Goal: Information Seeking & Learning: Learn about a topic

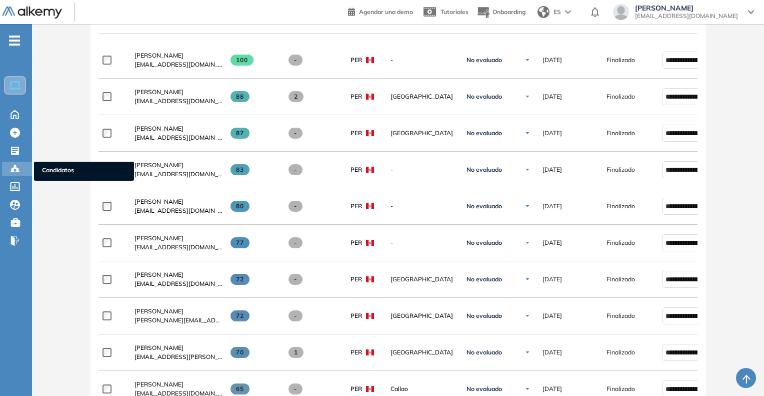
click at [62, 168] on span "Candidatos" at bounding box center [84, 171] width 84 height 11
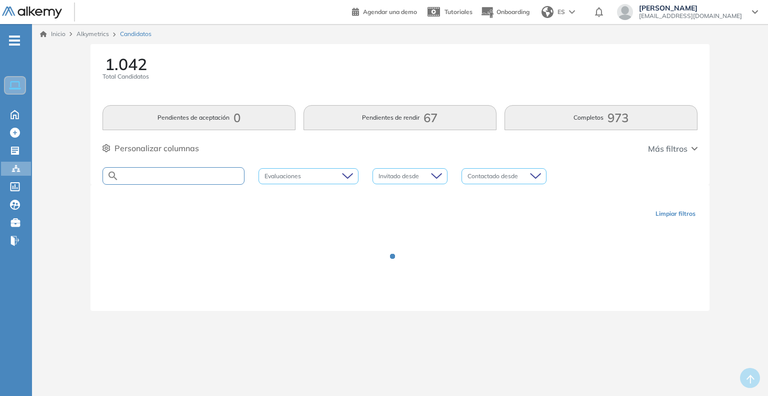
click at [138, 176] on input "text" at bounding box center [181, 176] width 125 height 8
type input "*"
type input "**********"
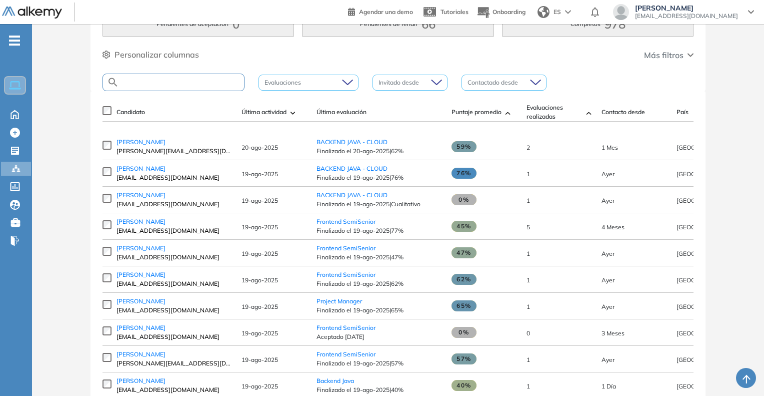
scroll to position [100, 0]
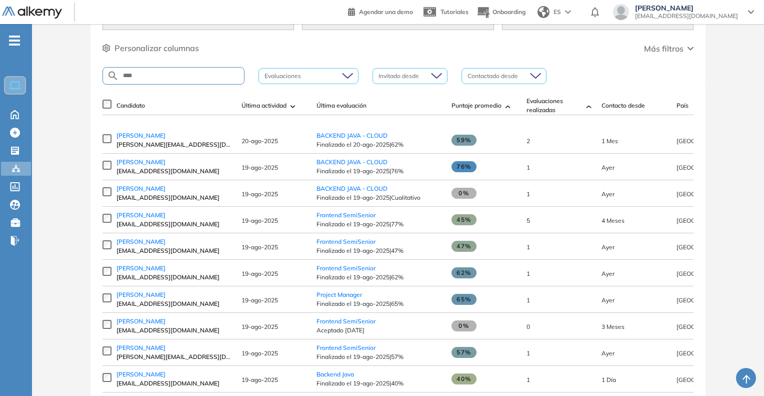
type input "****"
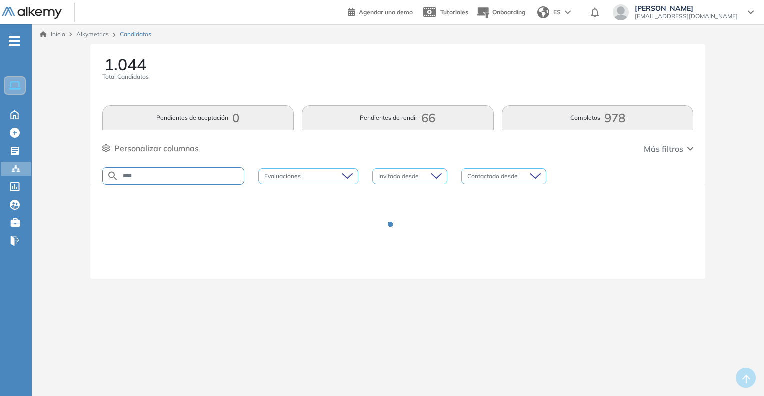
scroll to position [0, 0]
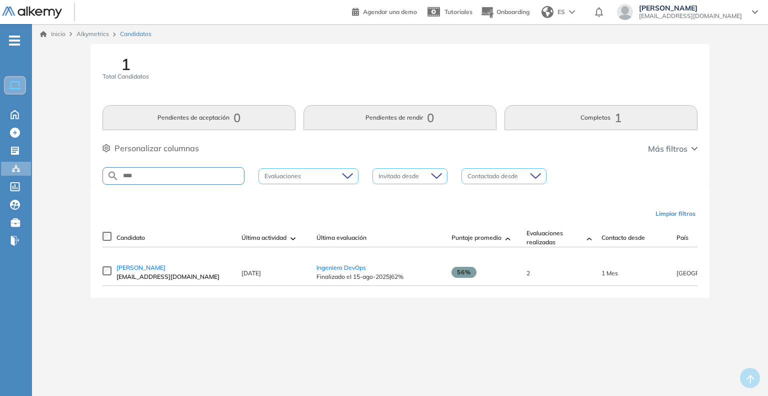
click at [144, 277] on span "[EMAIL_ADDRESS][DOMAIN_NAME]" at bounding box center [174, 276] width 115 height 9
click at [156, 271] on span "[PERSON_NAME]" at bounding box center [141, 268] width 49 height 8
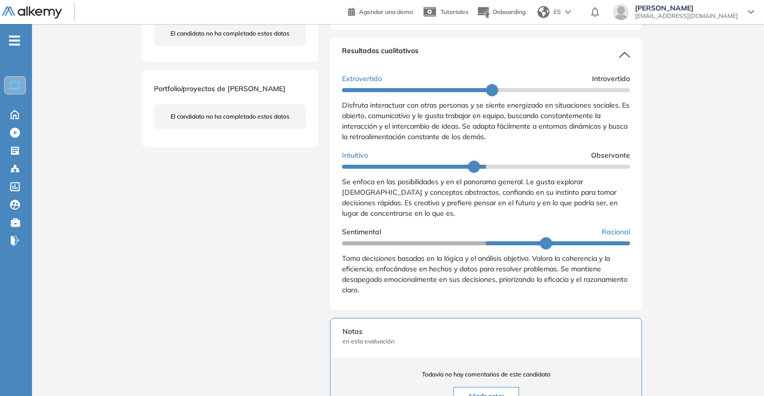
scroll to position [300, 0]
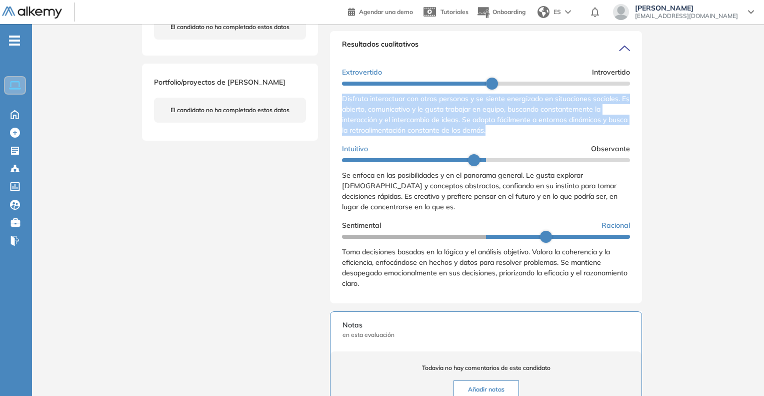
drag, startPoint x: 340, startPoint y: 108, endPoint x: 509, endPoint y: 146, distance: 172.8
click at [509, 146] on div "Resultados cualitativos Personalidad - MBTI Reporte cualitativo Reporte con Afi…" at bounding box center [486, 167] width 312 height 272
copy span "Disfruta interactuar con otras personas y se siente energizado en situaciones s…"
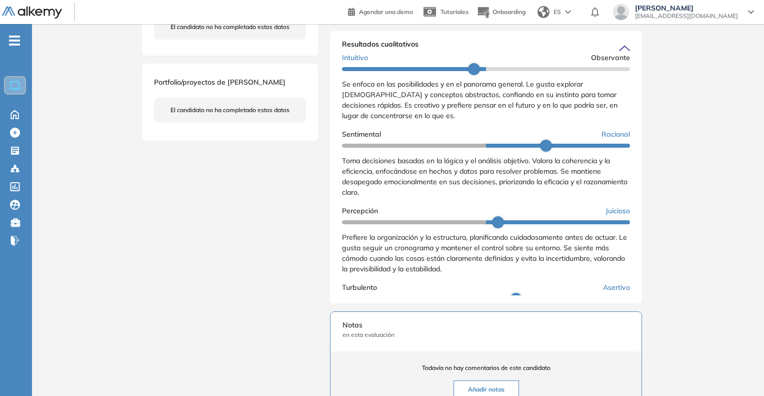
scroll to position [125, 0]
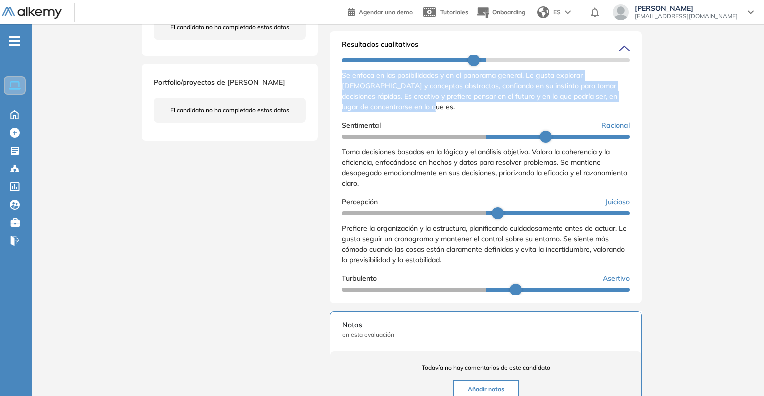
drag, startPoint x: 341, startPoint y: 86, endPoint x: 432, endPoint y: 119, distance: 96.8
click at [432, 119] on div "Resultados cualitativos Personalidad - MBTI Reporte cualitativo Reporte con Afi…" at bounding box center [486, 167] width 312 height 272
copy span "Se enfoca en las posibilidades y en el panorama general. Le gusta explorar [DEM…"
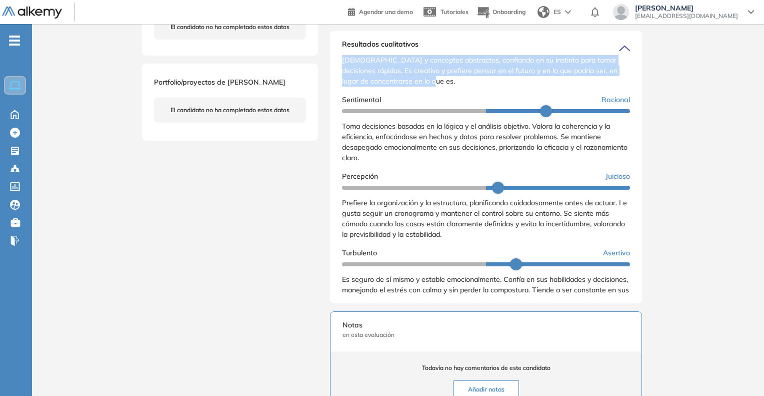
scroll to position [175, 0]
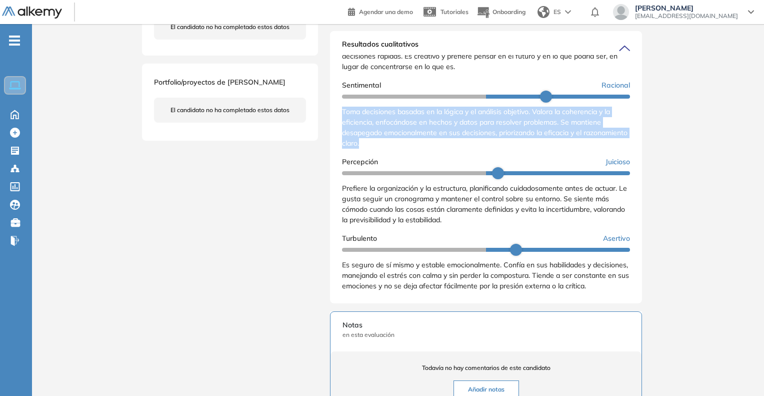
drag, startPoint x: 342, startPoint y: 110, endPoint x: 415, endPoint y: 141, distance: 78.9
click at [415, 141] on div "Toma decisiones basadas en la lógica y el análisis objetivo. Valora la coherenc…" at bounding box center [486, 128] width 288 height 42
copy span "Toma decisiones basadas en la lógica y el análisis objetivo. Valora la coherenc…"
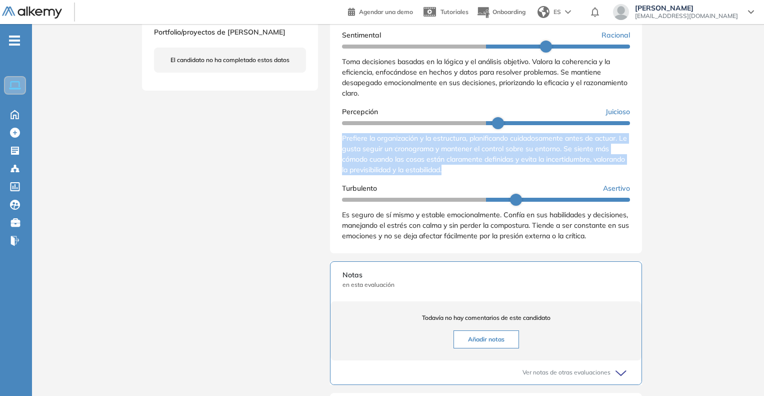
drag, startPoint x: 341, startPoint y: 136, endPoint x: 489, endPoint y: 177, distance: 153.1
click at [489, 177] on div "Resultados cualitativos Personalidad - MBTI Reporte cualitativo Reporte con Afi…" at bounding box center [486, 117] width 312 height 272
copy span "Prefiere la organización y la estructura, planificando cuidadosamente antes de …"
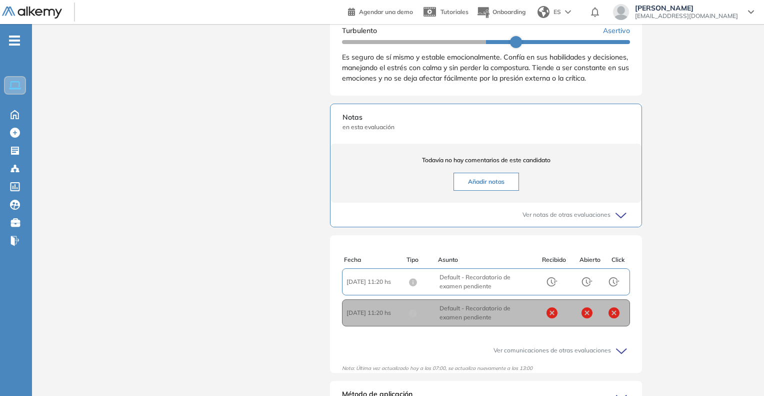
scroll to position [450, 0]
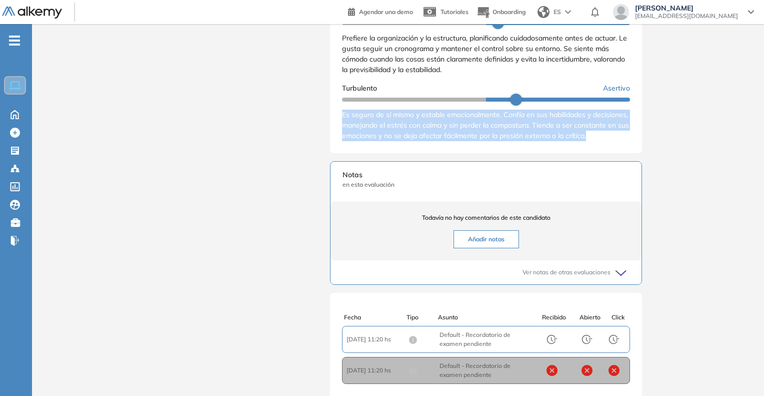
drag, startPoint x: 344, startPoint y: 113, endPoint x: 387, endPoint y: 146, distance: 54.2
click at [387, 141] on div "Es seguro de sí mismo y estable emocionalmente. Confía en sus habilidades y dec…" at bounding box center [486, 126] width 288 height 32
copy span "Es seguro de sí mismo y estable emocionalmente. Confía en sus habilidades y dec…"
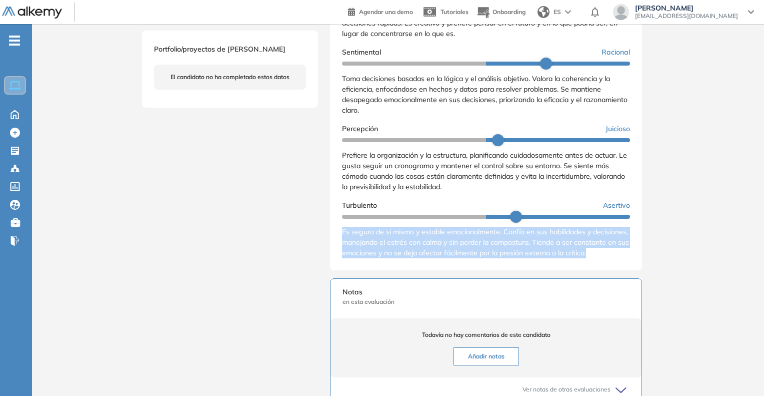
scroll to position [150, 0]
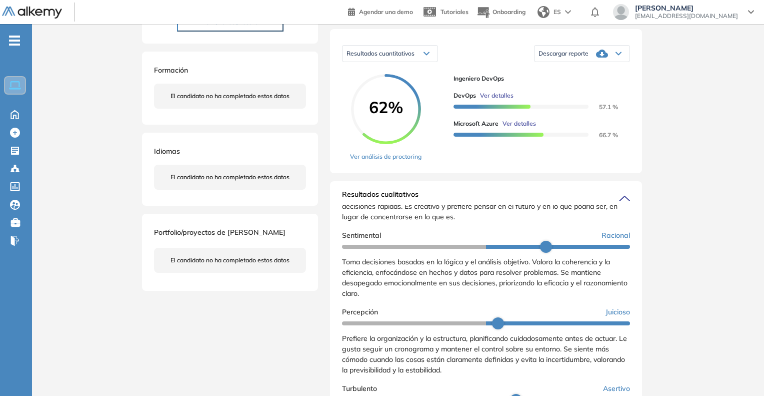
click at [494, 100] on span "Ver detalles" at bounding box center [497, 95] width 34 height 9
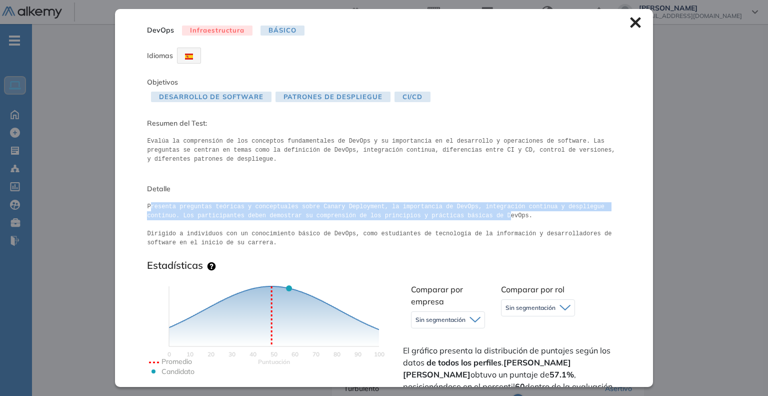
drag, startPoint x: 149, startPoint y: 205, endPoint x: 340, endPoint y: 215, distance: 191.2
click at [448, 216] on pre "Presenta preguntas teóricas y conceptuales sobre Canary Deployment, la importan…" at bounding box center [384, 224] width 474 height 45
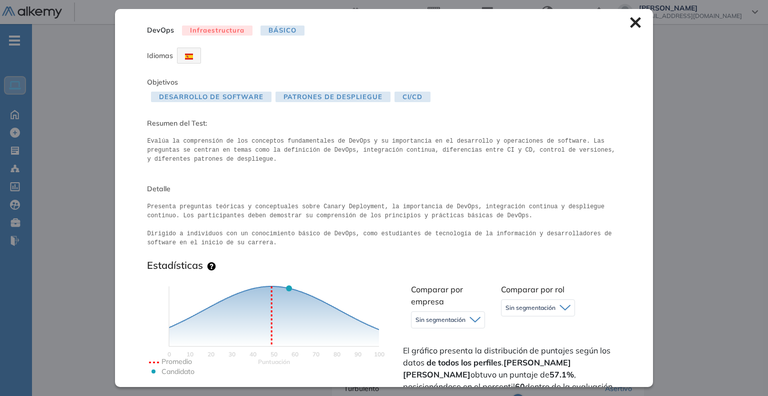
click at [208, 226] on pre "Presenta preguntas teóricas y conceptuales sobre Canary Deployment, la importan…" at bounding box center [384, 224] width 474 height 45
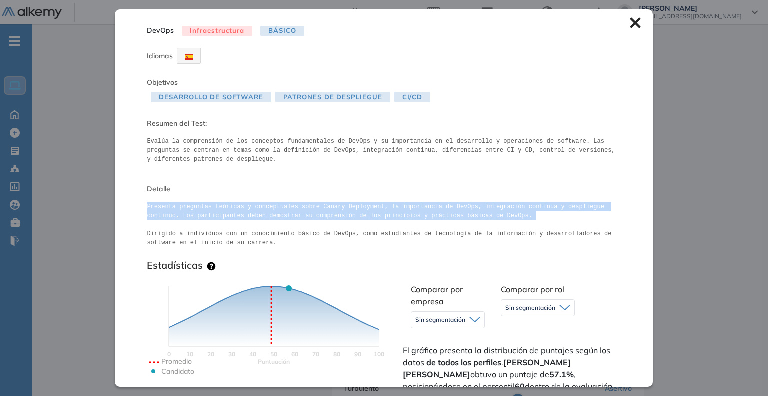
drag, startPoint x: 145, startPoint y: 206, endPoint x: 455, endPoint y: 226, distance: 310.6
click at [455, 226] on div "DevOps Infraestructura Básico Idiomas Objetivos Desarrollo de Software Patrones…" at bounding box center [384, 197] width 538 height 377
copy pre "Presenta preguntas teóricas y conceptuales sobre Canary Deployment, la importan…"
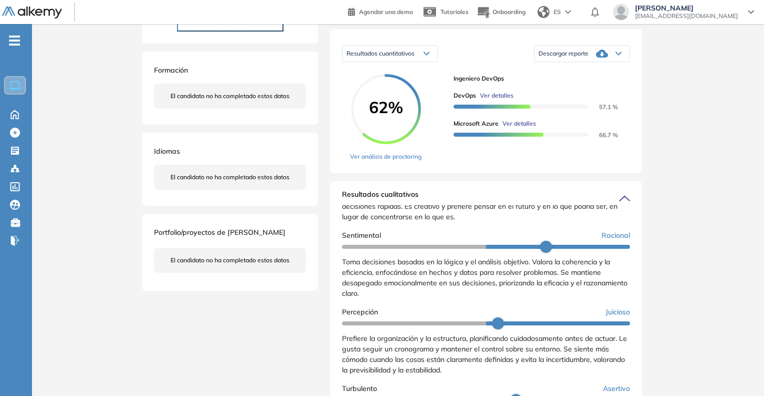
click at [684, 132] on div "Inicio Alkymetrics Evaluaciones Dashboard Candidato DevOps Infraestructura Bási…" at bounding box center [398, 338] width 732 height 928
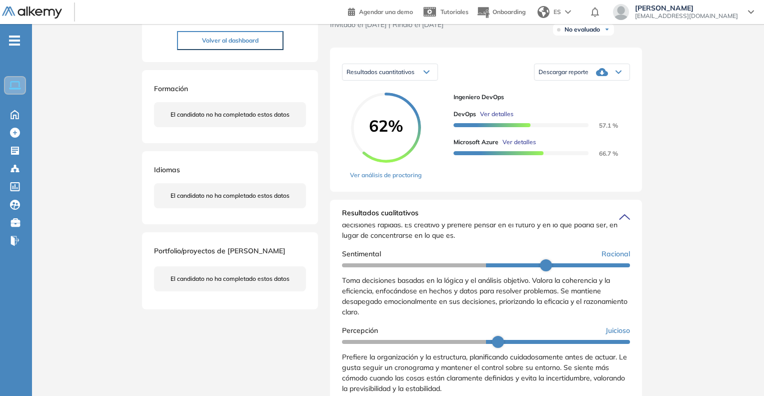
click at [521, 134] on div "DevOps Ver detalles 57.1 % Microsoft Azure Ver detalles 66.7 %" at bounding box center [538, 130] width 169 height 56
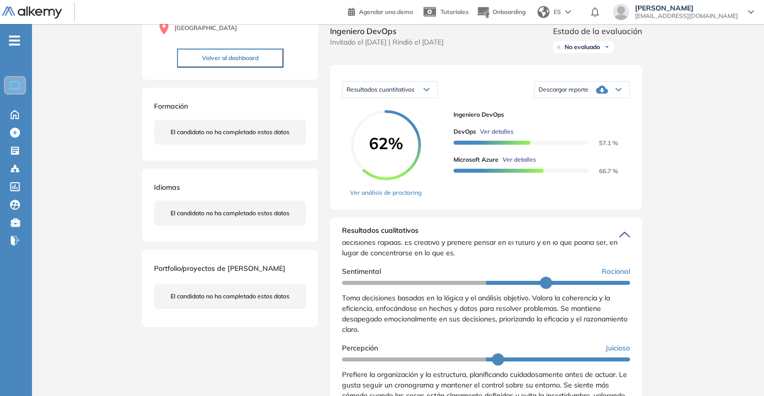
scroll to position [100, 0]
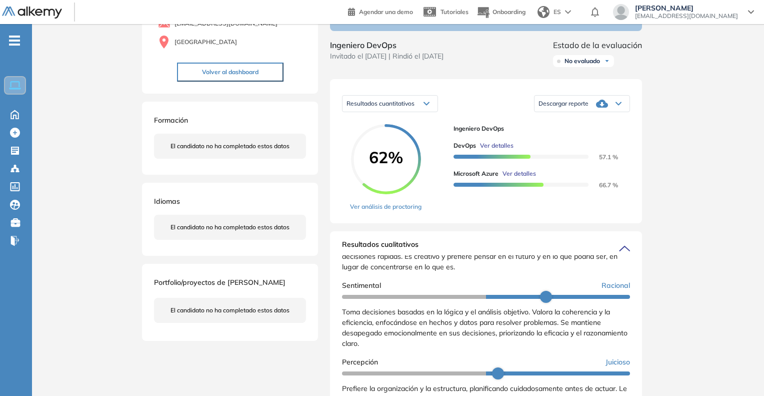
click at [522, 178] on span "Ver detalles" at bounding box center [520, 173] width 34 height 9
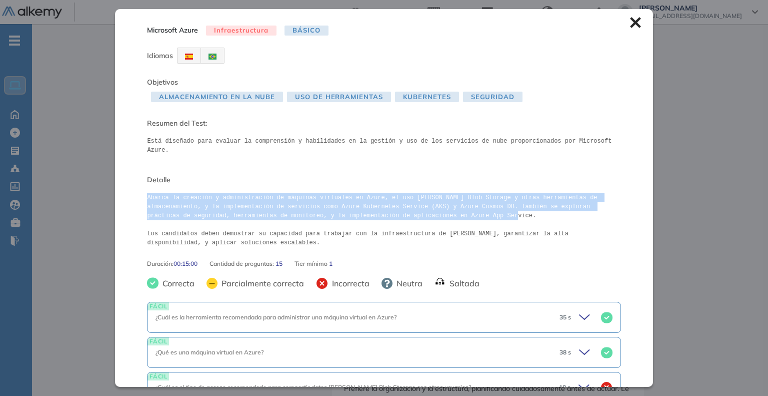
drag, startPoint x: 145, startPoint y: 187, endPoint x: 422, endPoint y: 210, distance: 278.5
click at [422, 210] on div "Microsoft Azure Infraestructura Básico Idiomas Objetivos Almacenamiento en la N…" at bounding box center [384, 197] width 538 height 377
copy pre "Abarca la creación y administración de máquinas virtuales en Azure, el uso [PER…"
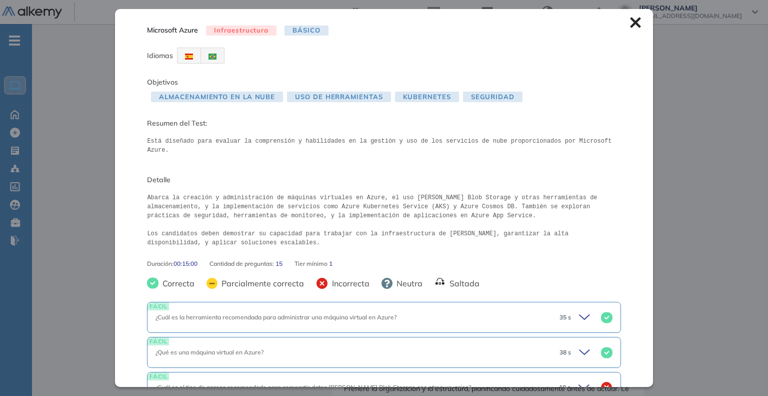
click at [711, 195] on div "Inicio Alkymetrics Evaluaciones Dashboard Candidato Microsoft Azure Infraestruc…" at bounding box center [400, 388] width 736 height 928
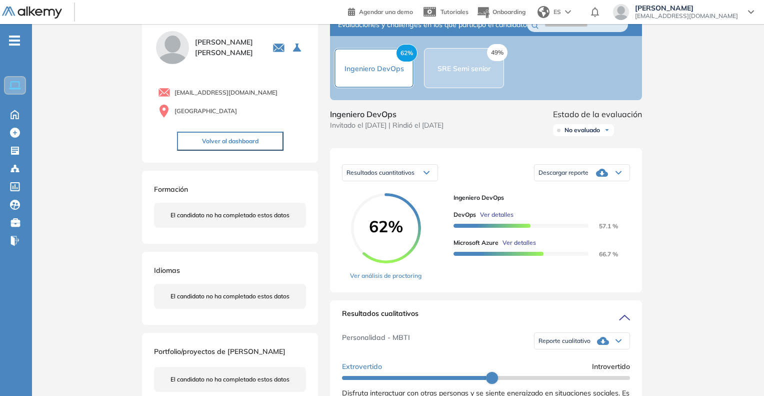
scroll to position [0, 0]
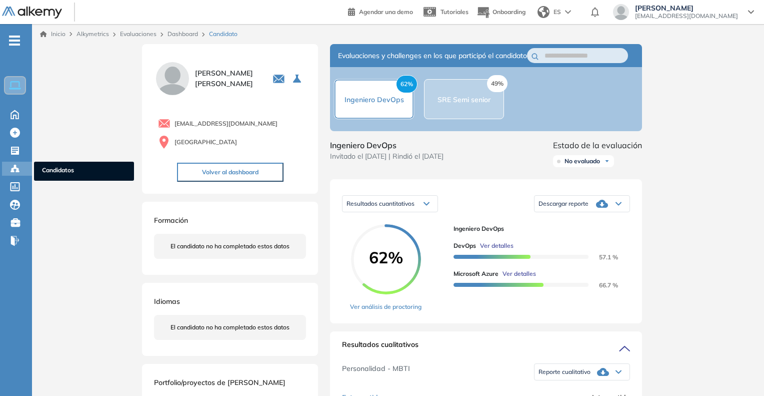
click at [65, 174] on span "Candidatos" at bounding box center [84, 171] width 84 height 11
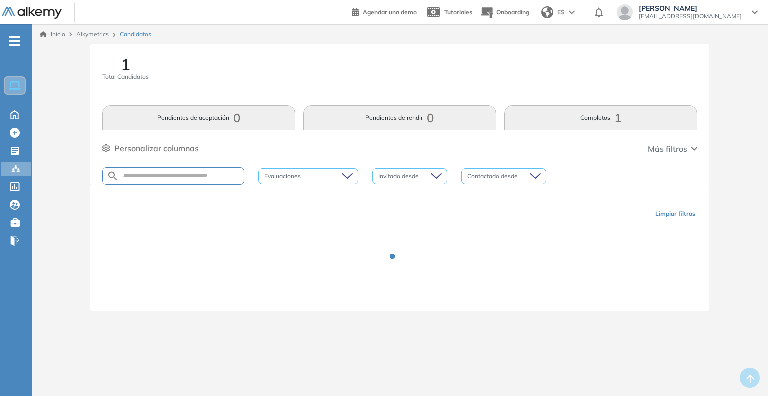
click at [180, 182] on div at bounding box center [174, 176] width 142 height 18
click at [175, 174] on input "text" at bounding box center [181, 176] width 125 height 8
type input "**"
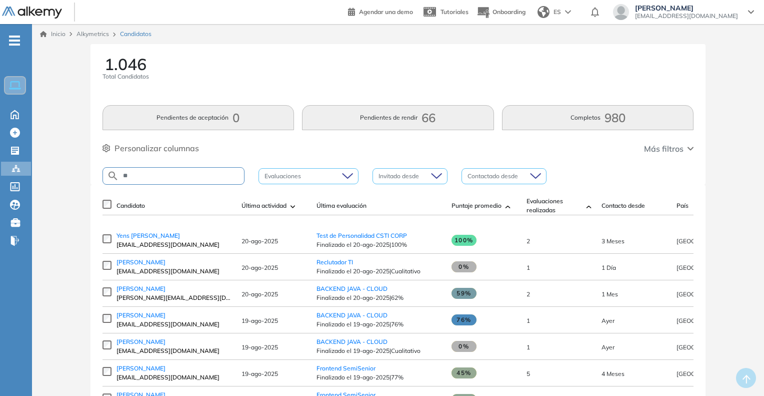
type input "*"
type input "****"
click at [153, 239] on span "Yens [PERSON_NAME]" at bounding box center [149, 236] width 64 height 8
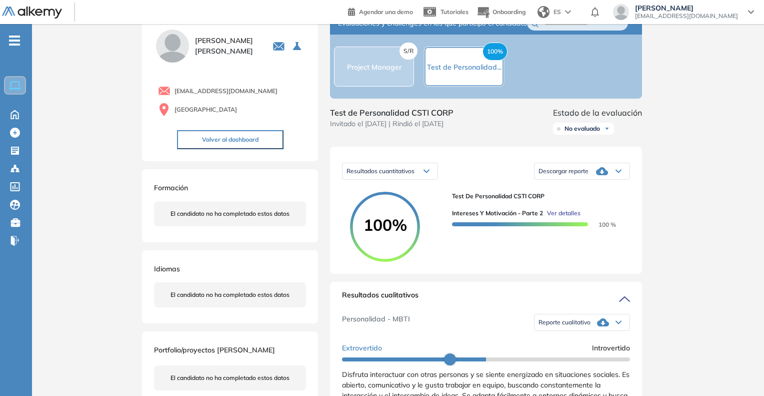
scroll to position [50, 0]
